Goal: Browse casually

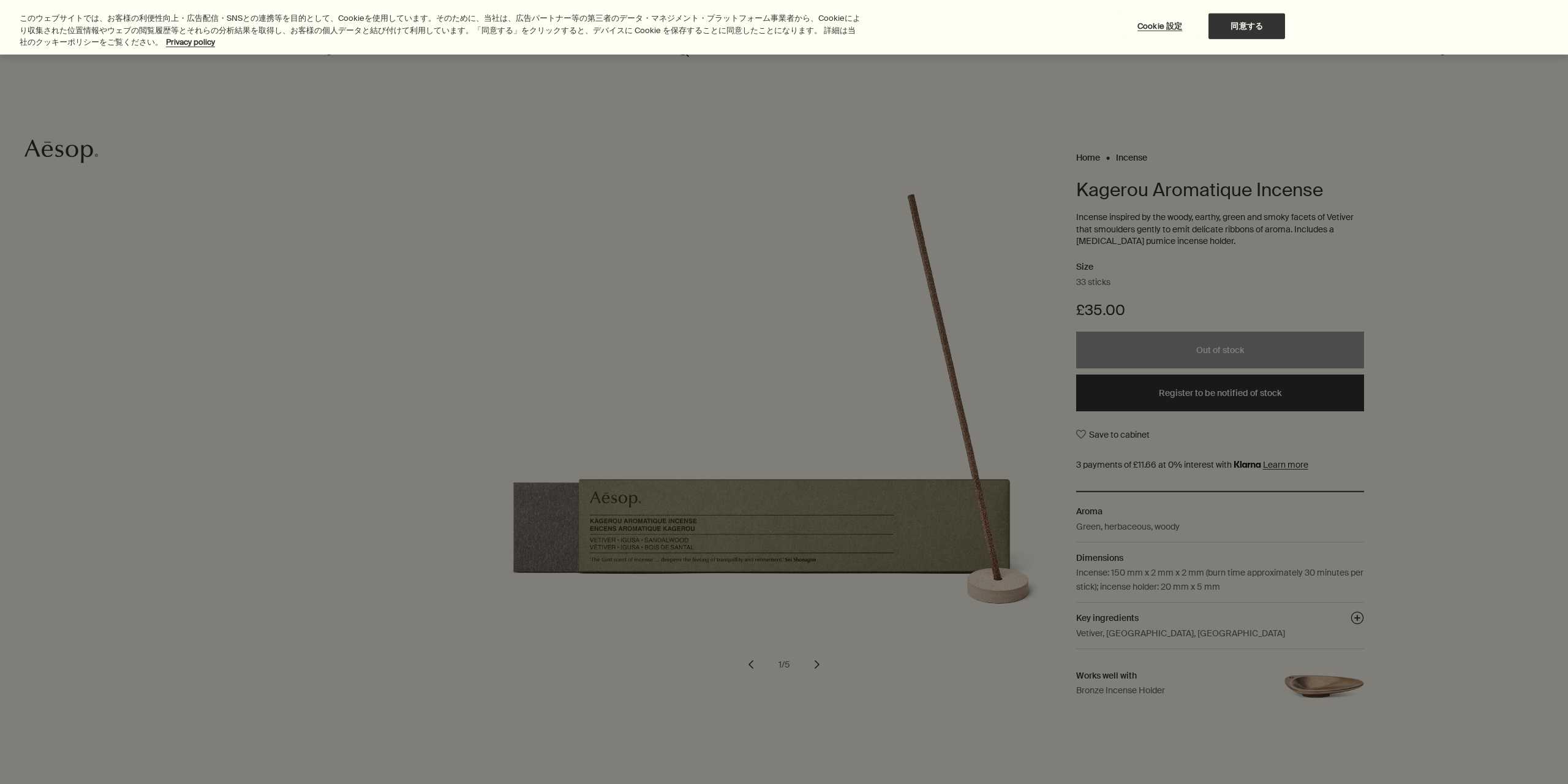
click at [1468, 410] on div at bounding box center [784, 392] width 1568 height 784
click at [1260, 24] on button "同意する" at bounding box center [1246, 26] width 76 height 26
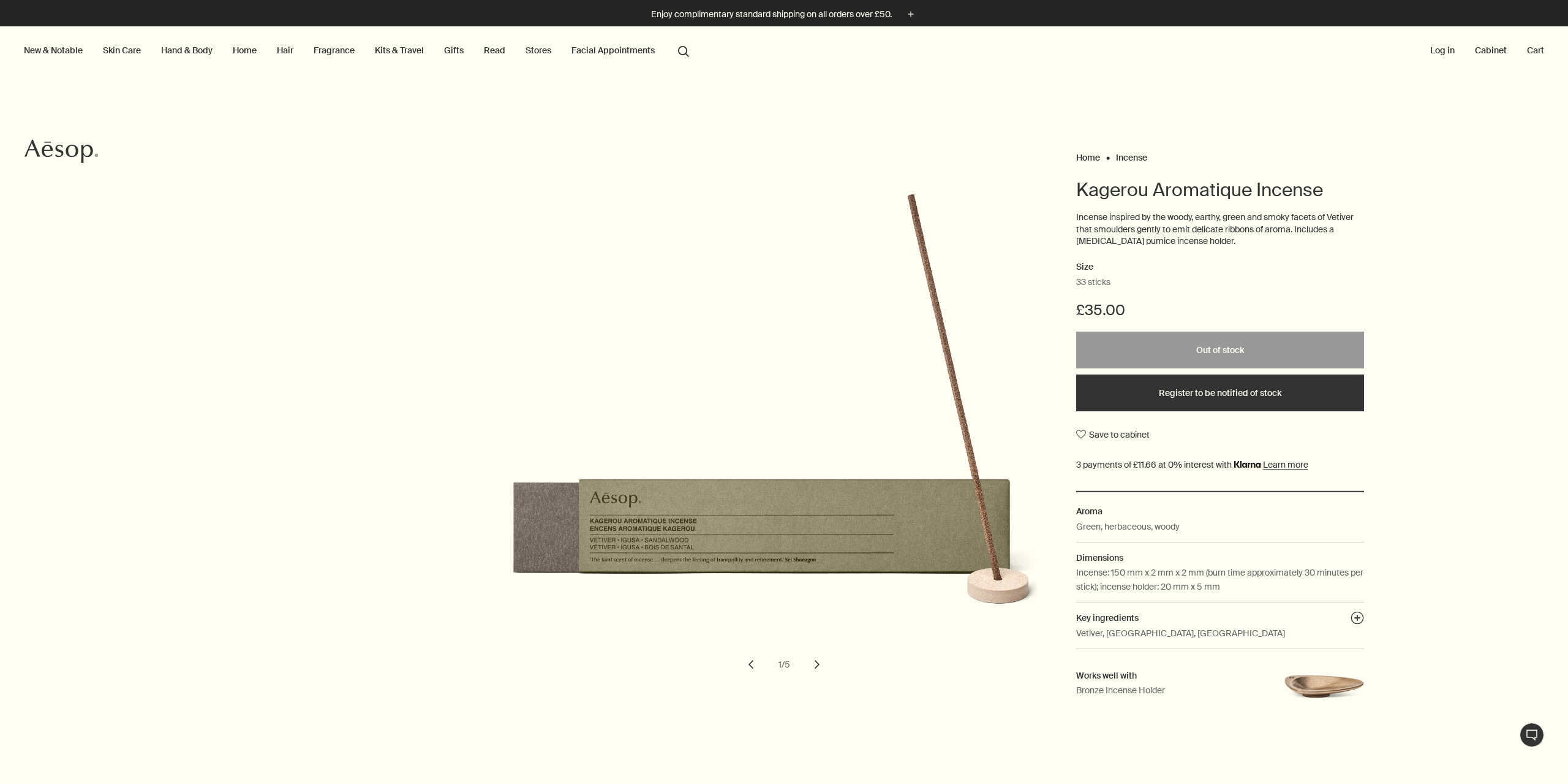
click at [806, 663] on button "chevron" at bounding box center [817, 664] width 27 height 27
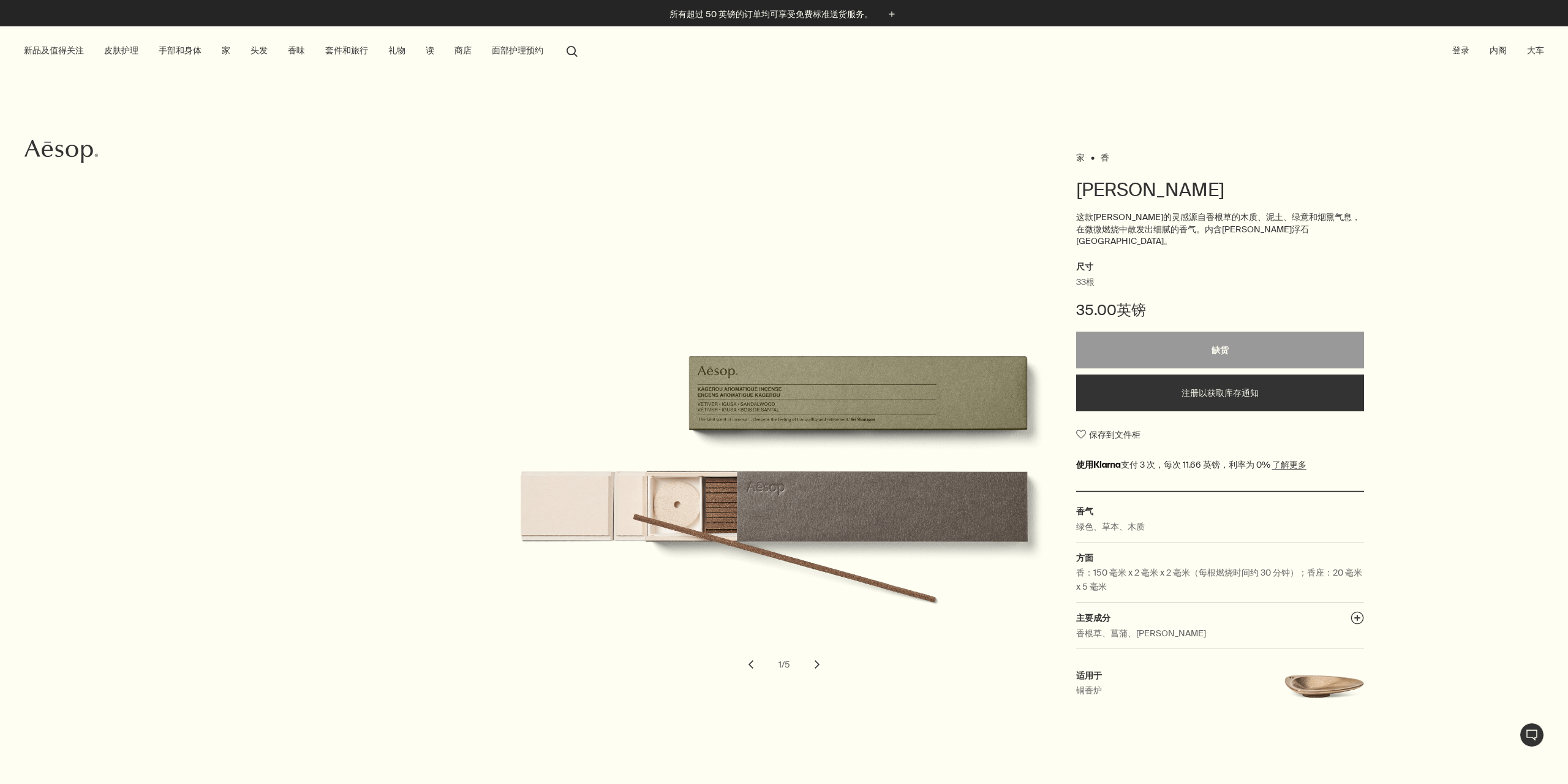
click at [806, 663] on button "chevron" at bounding box center [817, 664] width 27 height 27
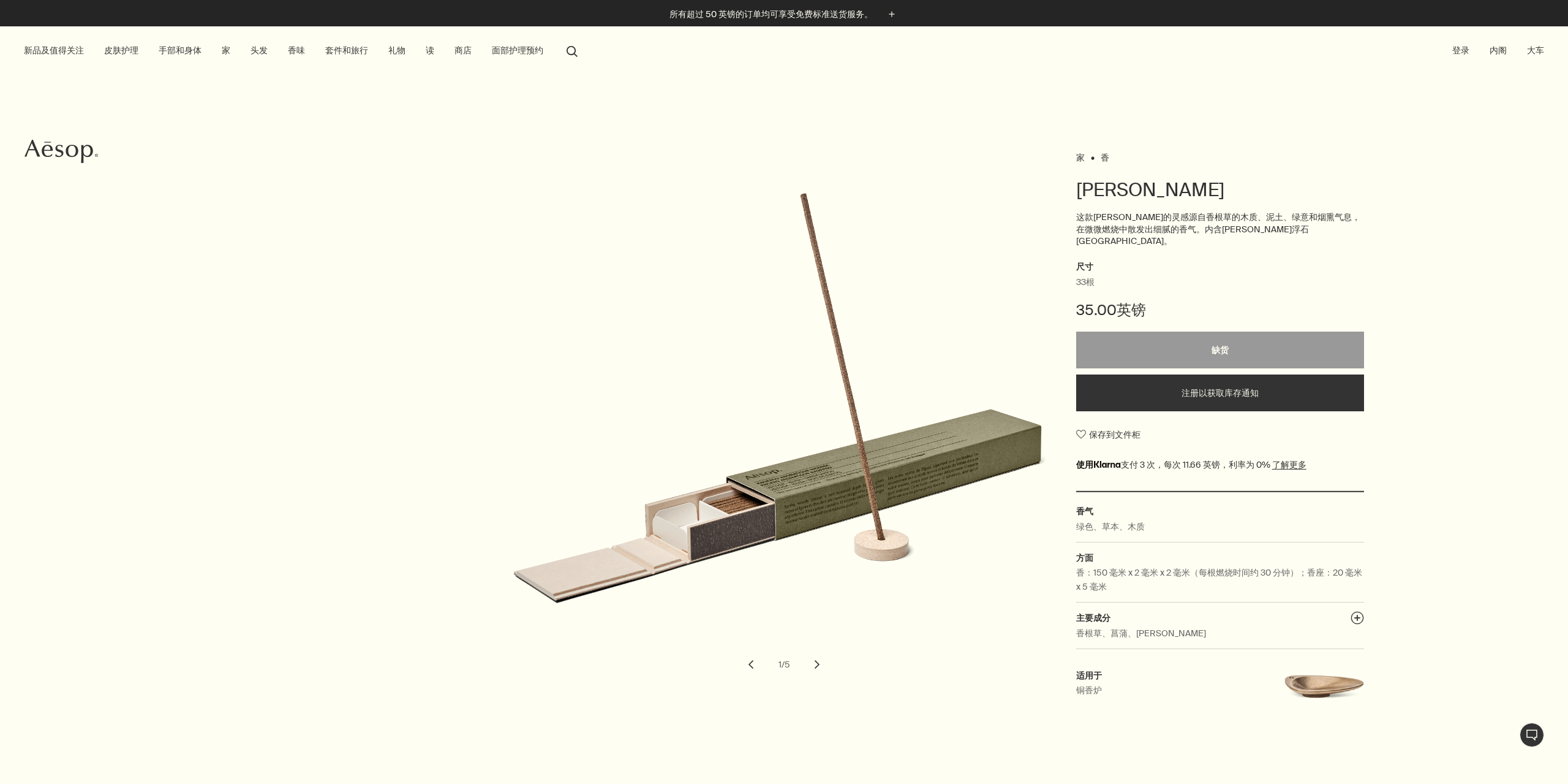
click at [806, 663] on button "chevron" at bounding box center [817, 664] width 27 height 27
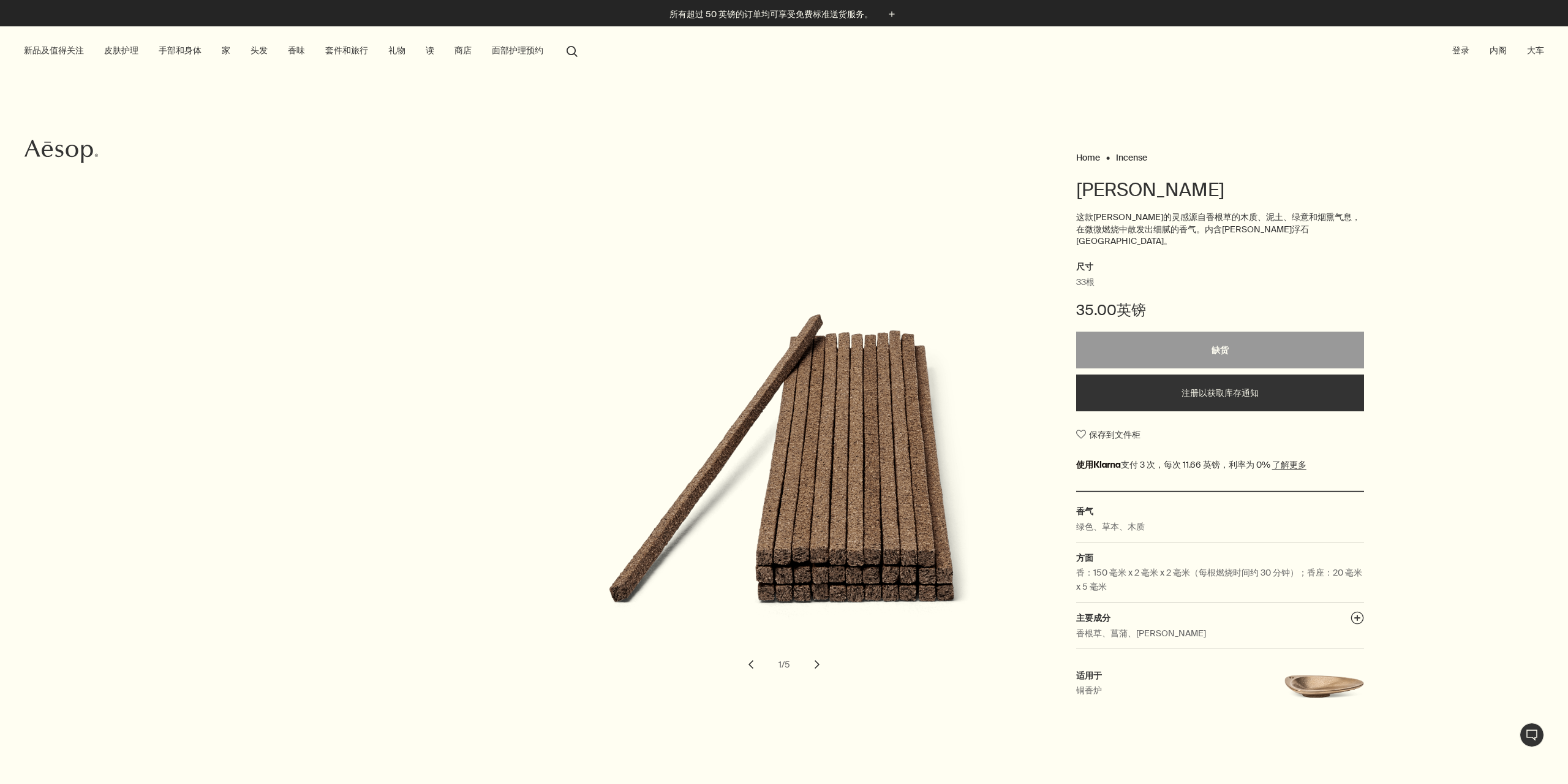
click at [806, 663] on button "chevron" at bounding box center [817, 664] width 27 height 27
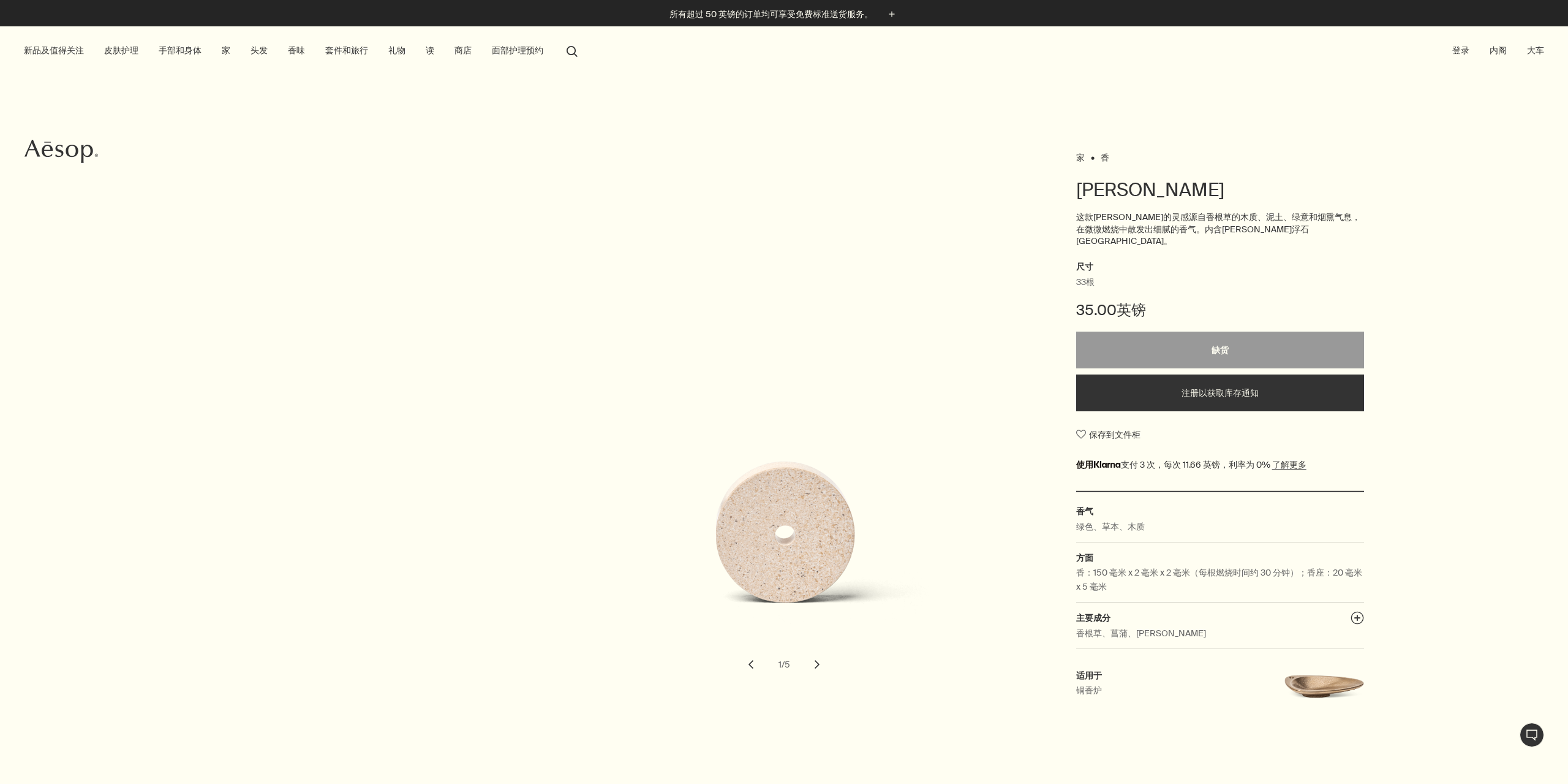
click at [751, 658] on button "chevron" at bounding box center [751, 664] width 27 height 27
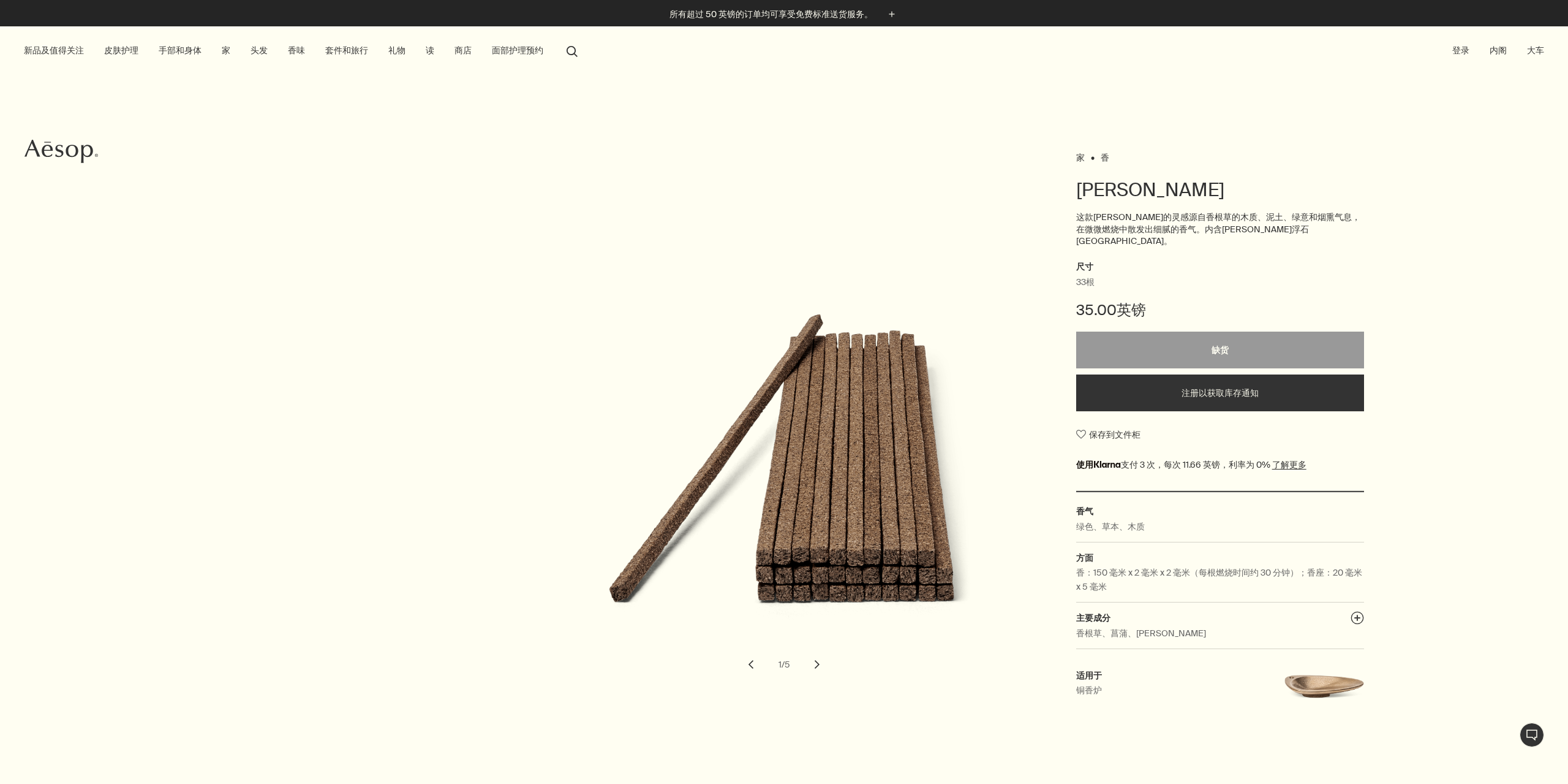
click at [751, 658] on button "chevron" at bounding box center [751, 664] width 27 height 27
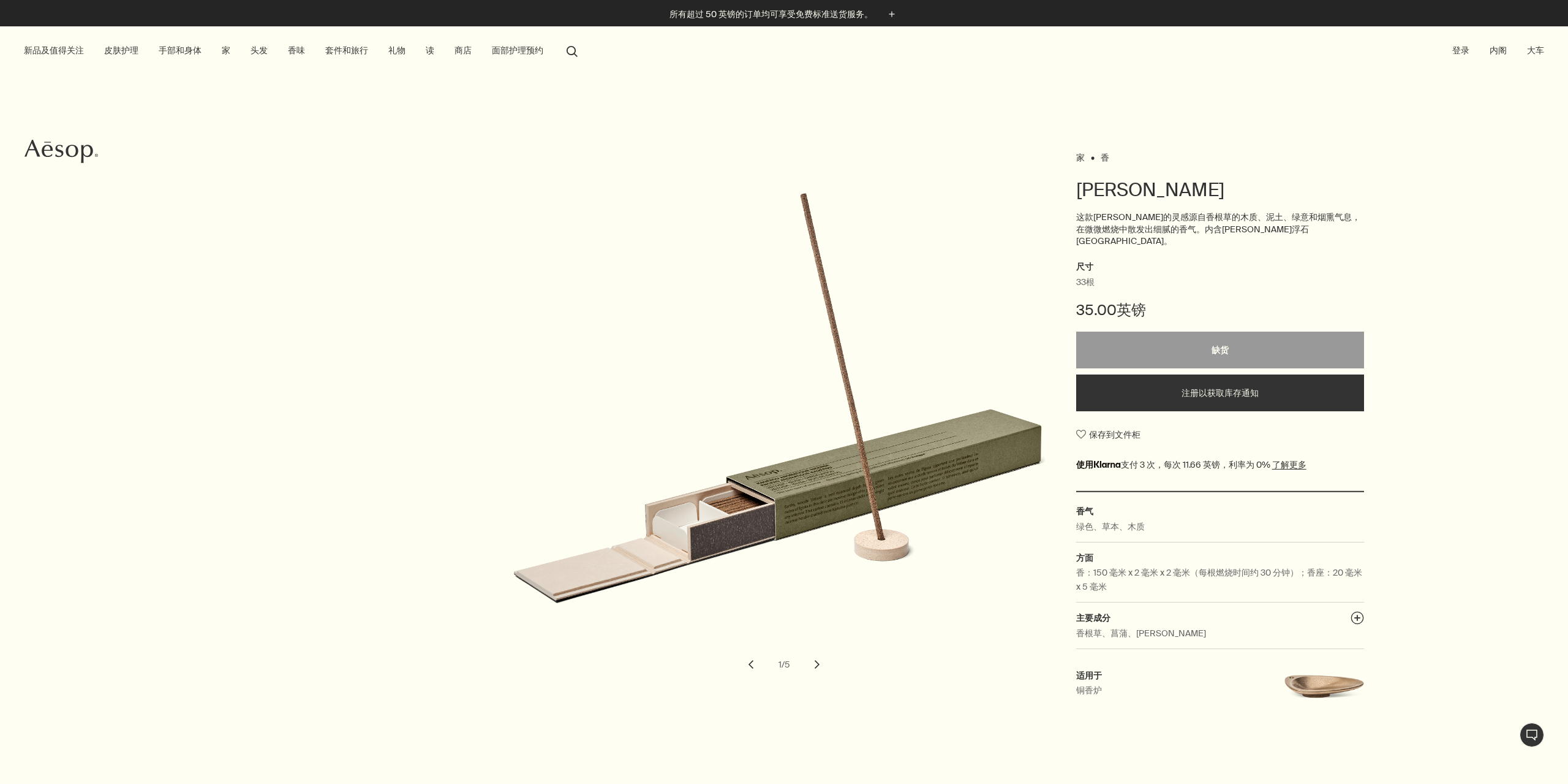
click at [751, 658] on button "chevron" at bounding box center [751, 664] width 27 height 27
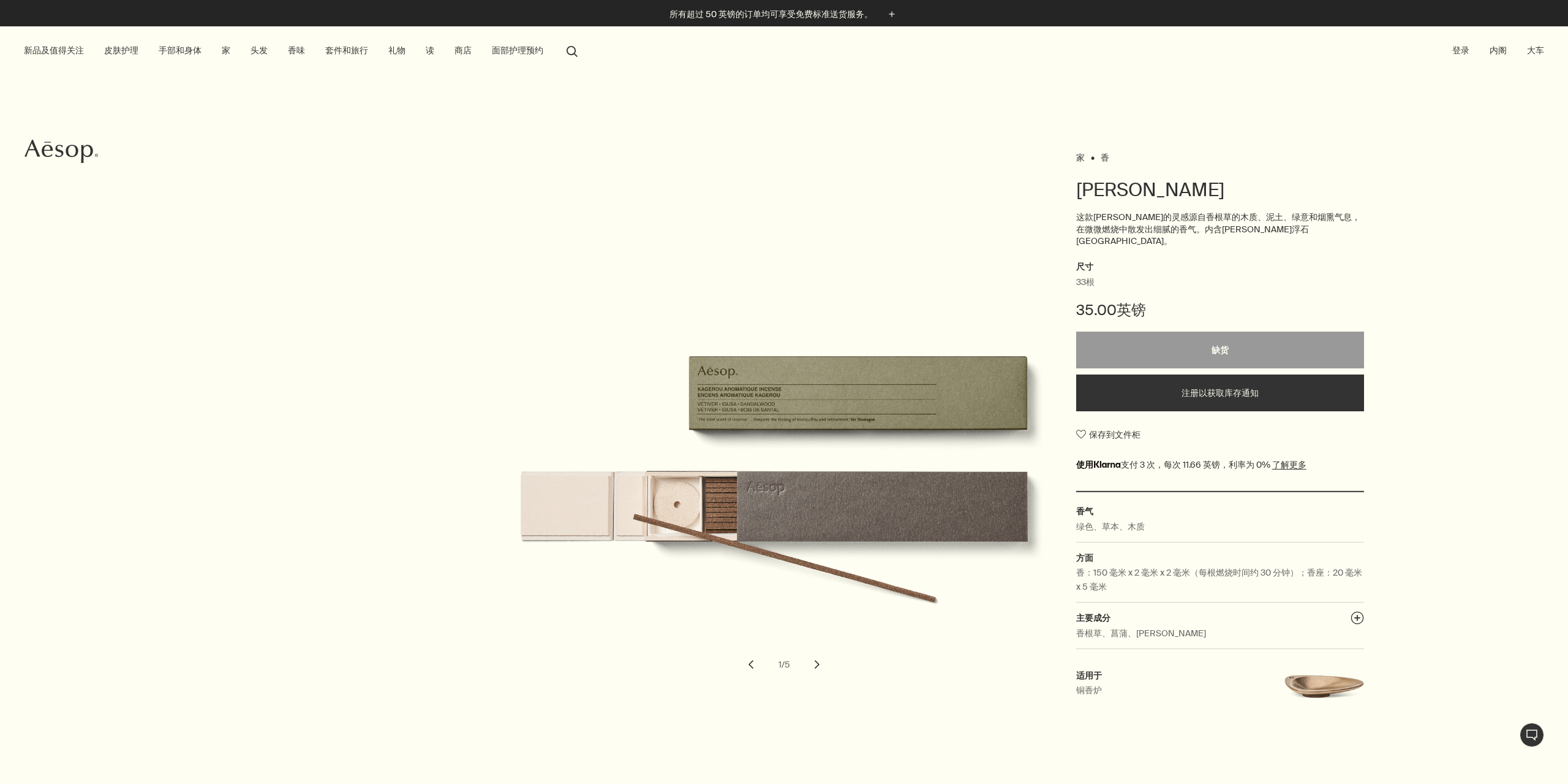
click at [747, 655] on button "chevron" at bounding box center [751, 664] width 27 height 27
